Goal: Task Accomplishment & Management: Use online tool/utility

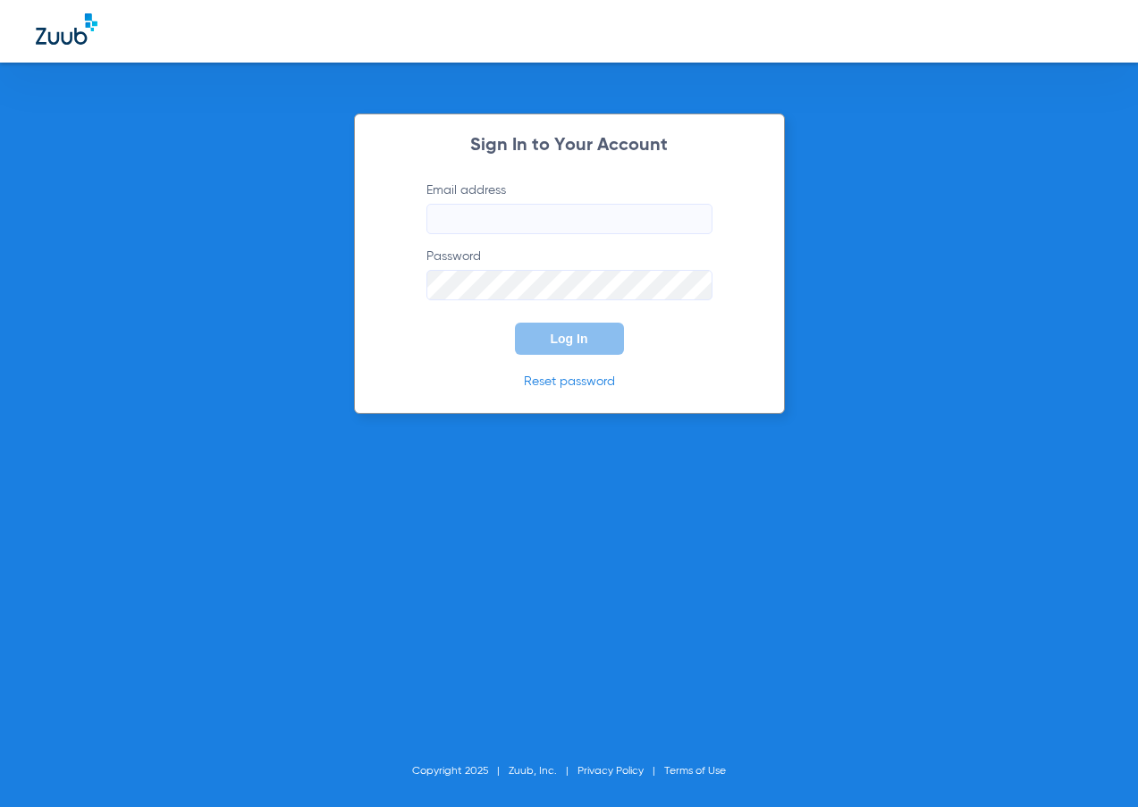
type input "[EMAIL_ADDRESS][DOMAIN_NAME]"
click at [542, 337] on button "Log In" at bounding box center [569, 339] width 109 height 32
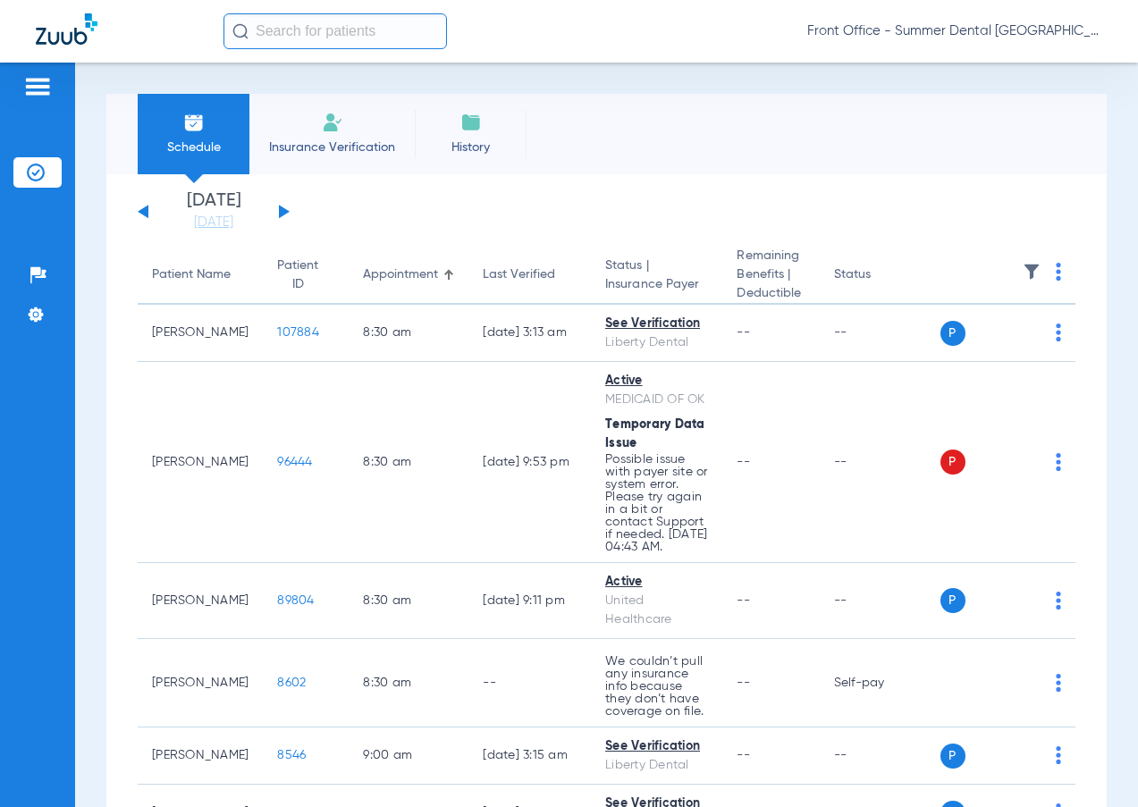
click at [274, 210] on div "[DATE] [DATE] [DATE] [DATE] [DATE] [DATE] [DATE] [DATE] [DATE] [DATE] [DATE] [D…" at bounding box center [214, 211] width 152 height 39
click at [290, 210] on app-single-date-navigator "[DATE] [DATE] [DATE] [DATE] [DATE] [DATE] [DATE] [DATE] [DATE] [DATE] [DATE] [D…" at bounding box center [607, 211] width 938 height 39
click at [280, 210] on button at bounding box center [284, 211] width 11 height 13
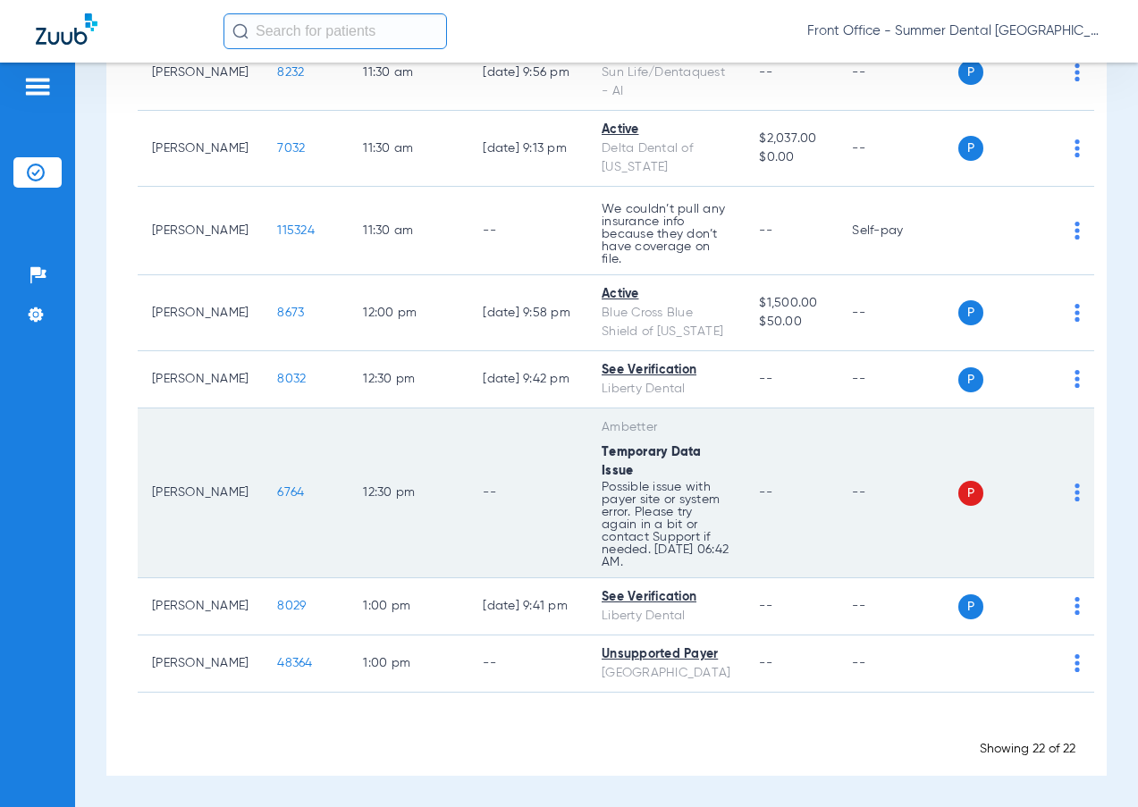
scroll to position [1722, 0]
